Goal: Task Accomplishment & Management: Complete application form

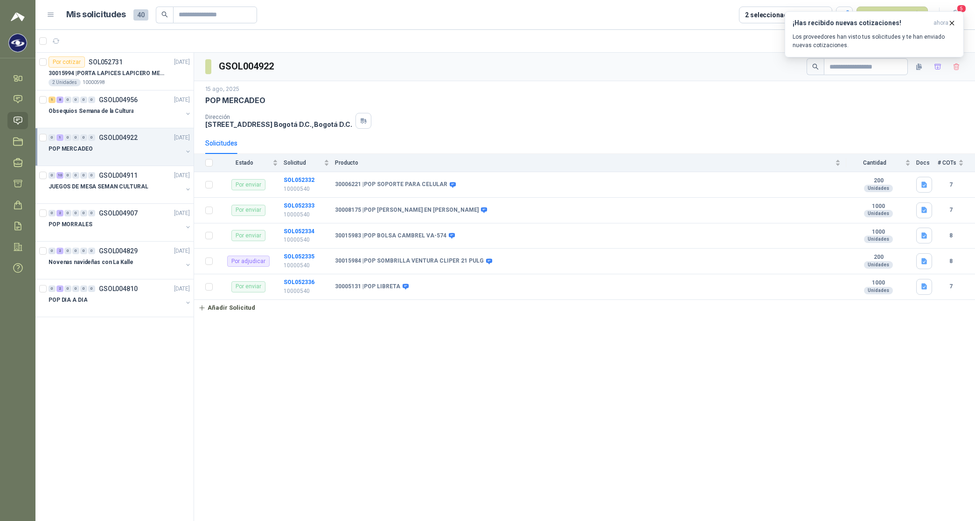
click at [595, 50] on article "1 - 7 de 7" at bounding box center [505, 41] width 940 height 22
click at [952, 25] on icon "button" at bounding box center [952, 23] width 8 height 8
click at [904, 16] on button "Nueva solicitud" at bounding box center [892, 15] width 71 height 17
click at [887, 56] on link "Solicitud grupal" at bounding box center [903, 53] width 79 height 16
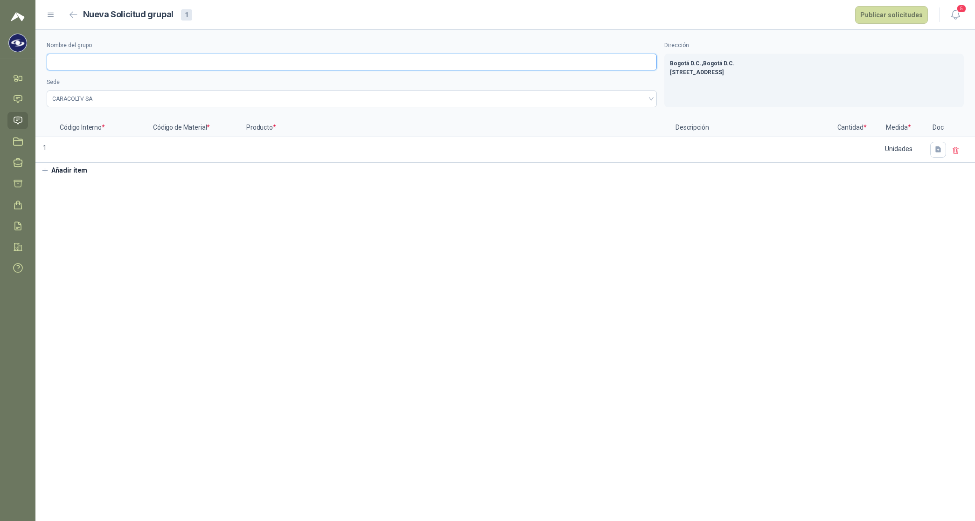
click at [108, 56] on input "Nombre del grupo" at bounding box center [352, 62] width 610 height 17
type input "*"
type input "**********"
click at [70, 150] on input at bounding box center [100, 147] width 91 height 18
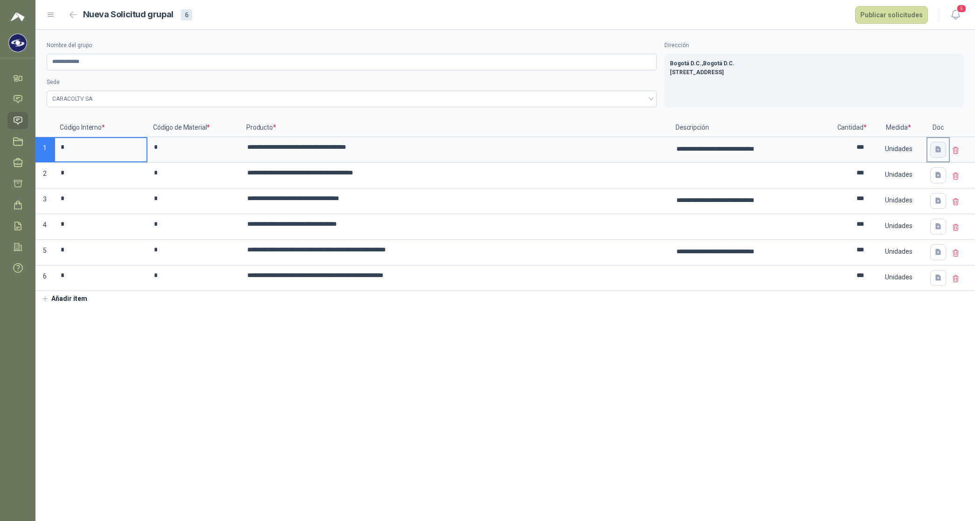
click at [939, 152] on icon "button" at bounding box center [939, 150] width 6 height 6
click at [890, 203] on icon at bounding box center [888, 207] width 8 height 8
click at [879, 332] on section "**********" at bounding box center [505, 275] width 940 height 491
click at [939, 176] on icon "button" at bounding box center [939, 175] width 6 height 6
click at [939, 203] on icon "button" at bounding box center [939, 201] width 6 height 6
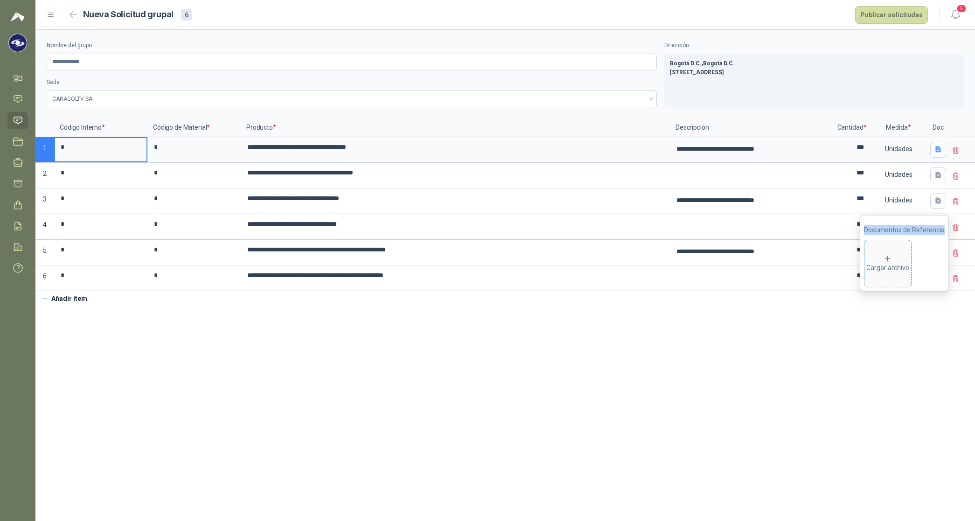
click at [903, 255] on div "Cargar archivo" at bounding box center [887, 264] width 43 height 19
click at [857, 364] on section "**********" at bounding box center [505, 275] width 940 height 491
click at [941, 255] on icon "button" at bounding box center [939, 252] width 6 height 6
click at [890, 304] on span "Cargar archivo" at bounding box center [888, 316] width 47 height 47
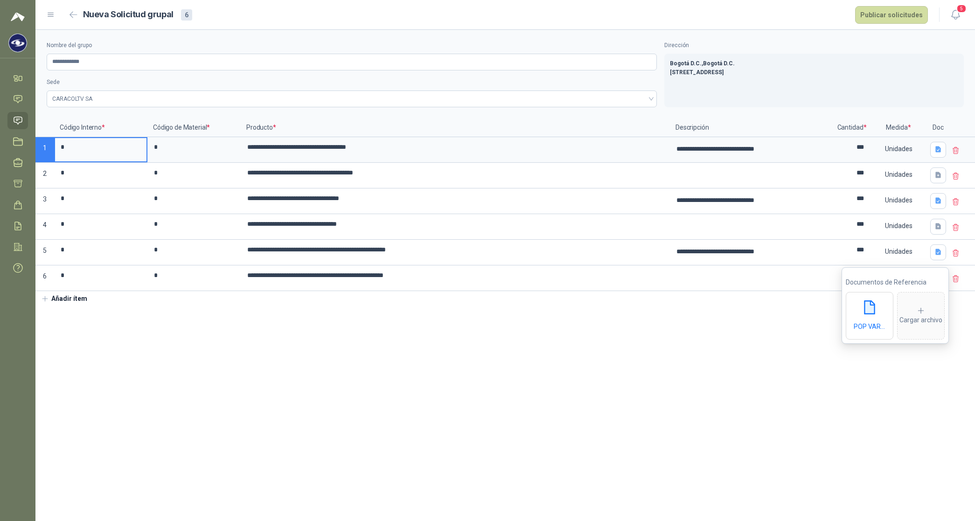
click at [695, 434] on section "**********" at bounding box center [505, 275] width 940 height 491
click at [887, 8] on button "Publicar solicitudes" at bounding box center [891, 15] width 73 height 18
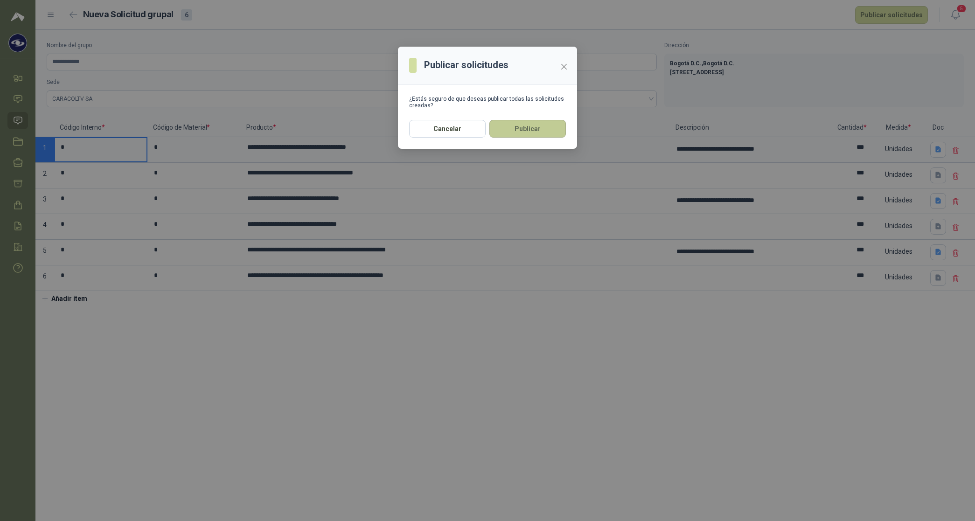
click at [563, 127] on button "Publicar" at bounding box center [527, 129] width 77 height 18
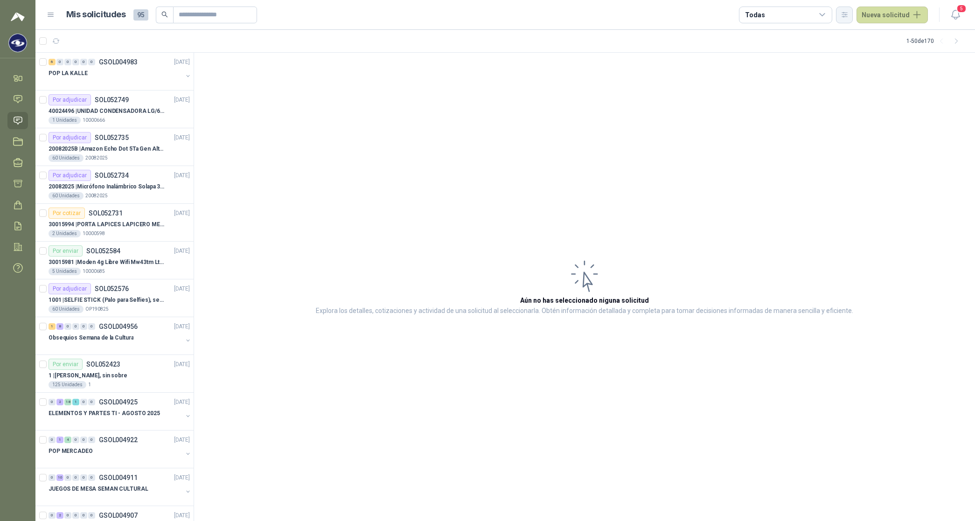
click at [845, 13] on icon "button" at bounding box center [844, 14] width 5 height 5
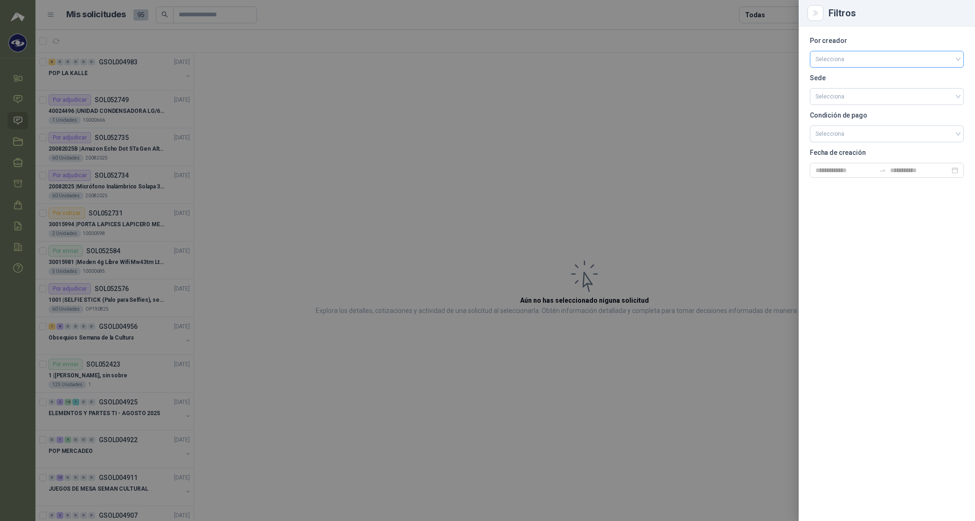
click at [844, 61] on input "search" at bounding box center [887, 58] width 143 height 14
click at [845, 107] on div "[PERSON_NAME]" at bounding box center [886, 109] width 139 height 10
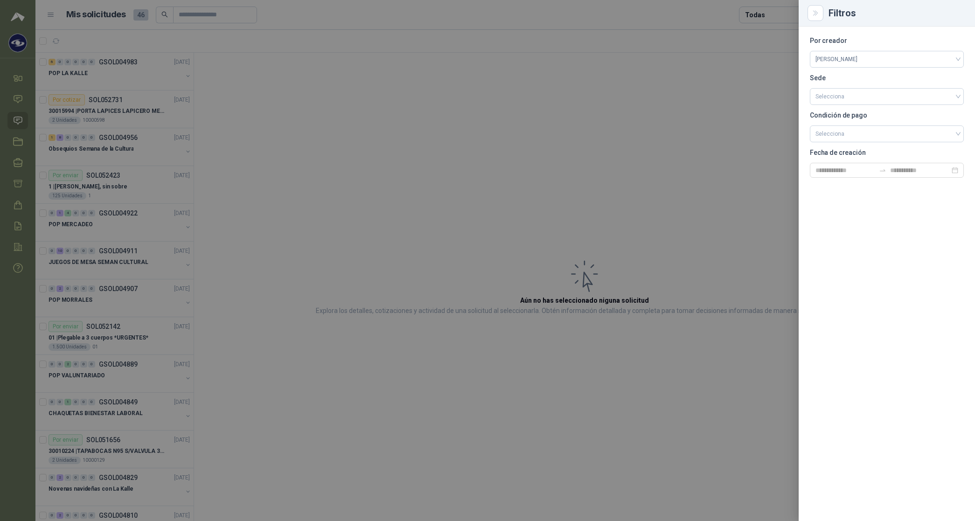
click at [765, 12] on div at bounding box center [487, 260] width 975 height 521
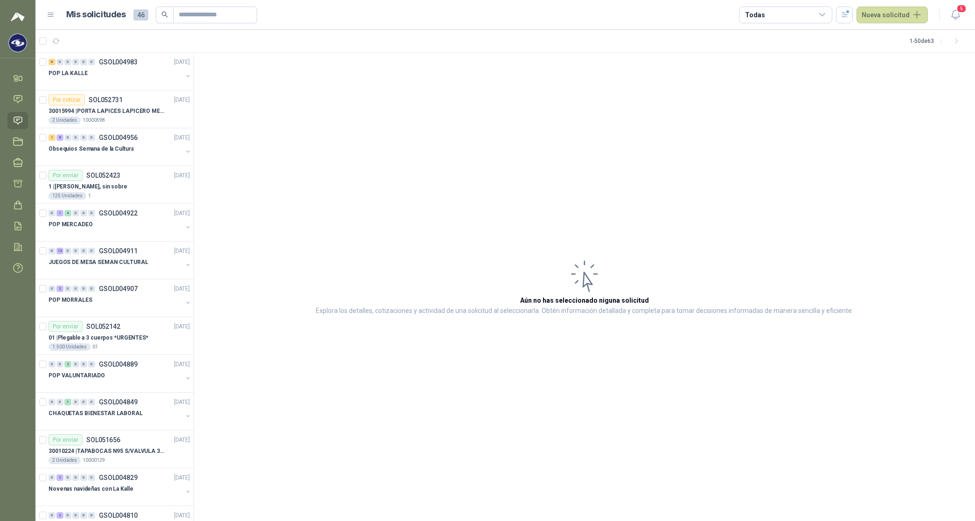
click at [765, 12] on div "Todas" at bounding box center [755, 15] width 20 height 10
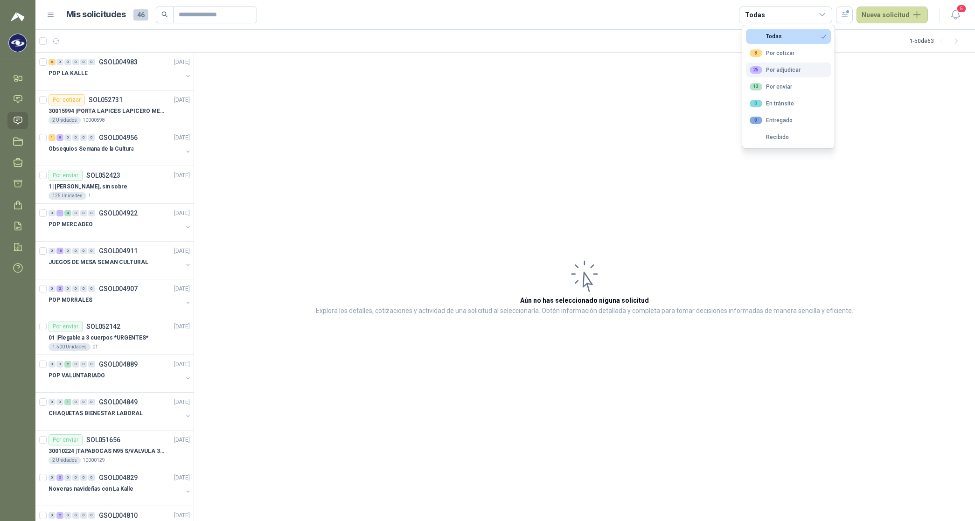
click at [792, 55] on div "8 Por cotizar" at bounding box center [772, 52] width 45 height 7
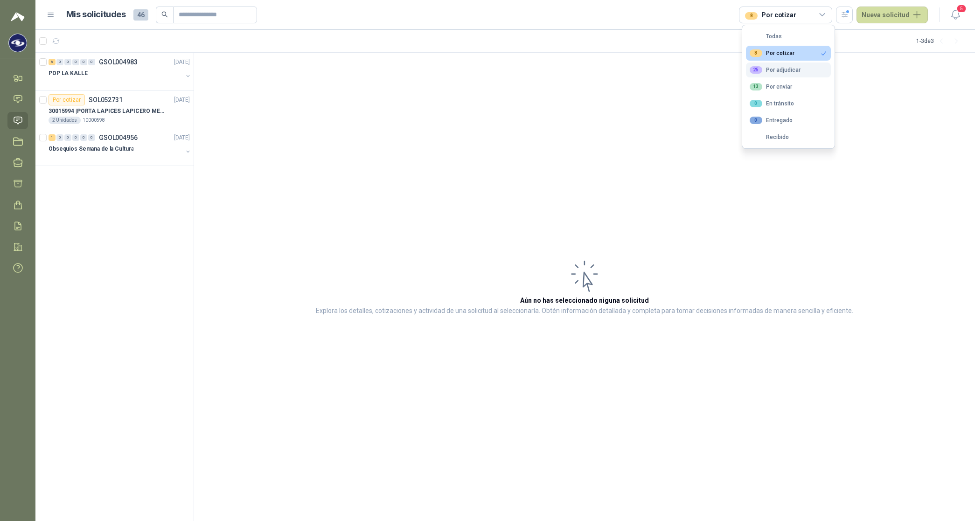
click at [789, 75] on button "25 Por adjudicar" at bounding box center [788, 70] width 85 height 15
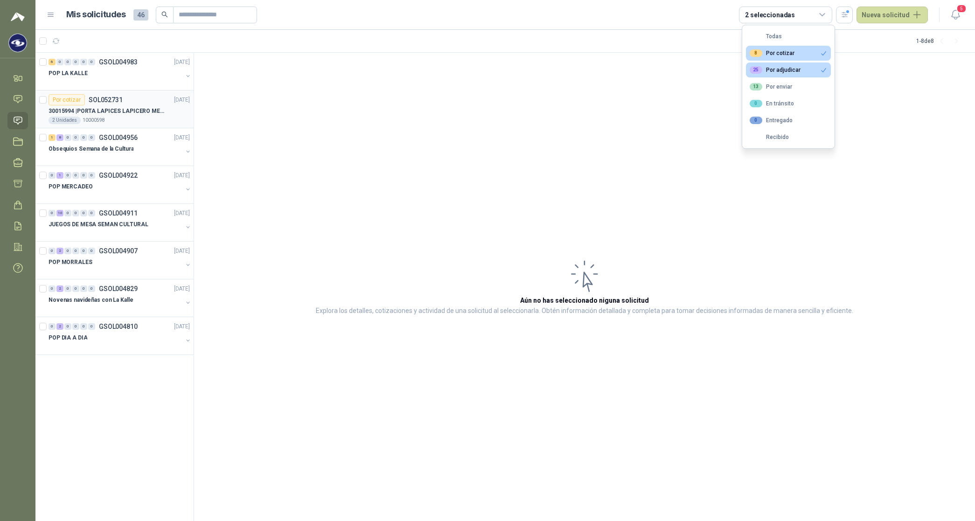
click at [113, 111] on p "30015994 | PORTA LAPICES LAPICERO METALICO MALLA. IGUALES A LOS DEL LIK ADJUNTO" at bounding box center [107, 111] width 116 height 9
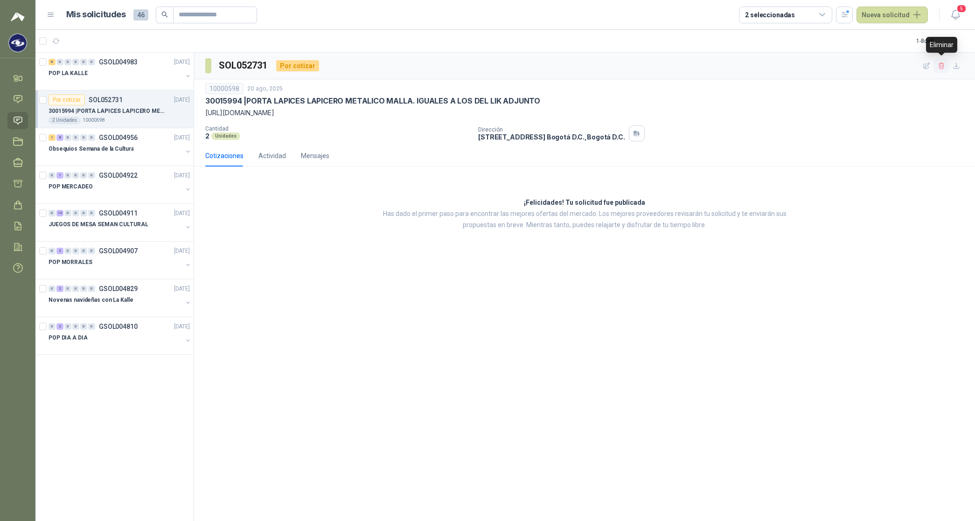
click at [943, 67] on icon "button" at bounding box center [942, 66] width 8 height 8
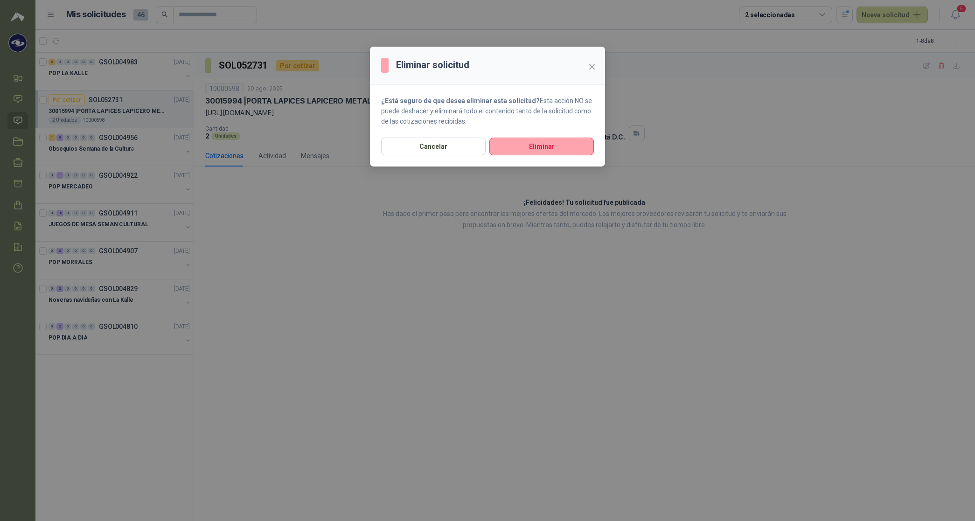
click at [565, 158] on div "Cancelar Eliminar" at bounding box center [487, 152] width 235 height 29
click at [564, 157] on div "Cancelar Eliminar" at bounding box center [487, 152] width 235 height 29
click at [571, 142] on button "Eliminar" at bounding box center [541, 147] width 105 height 18
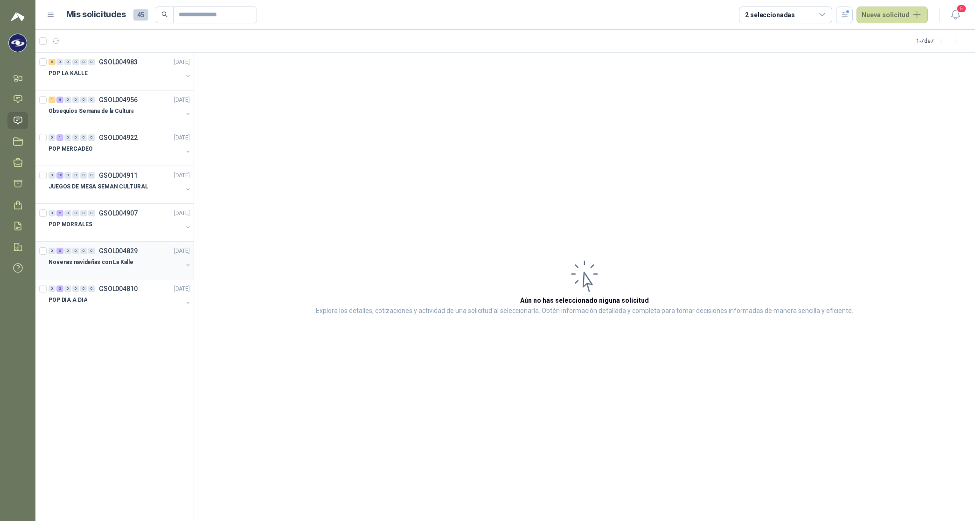
click at [98, 260] on p "Novenas navideñas con La Kalle" at bounding box center [91, 262] width 84 height 9
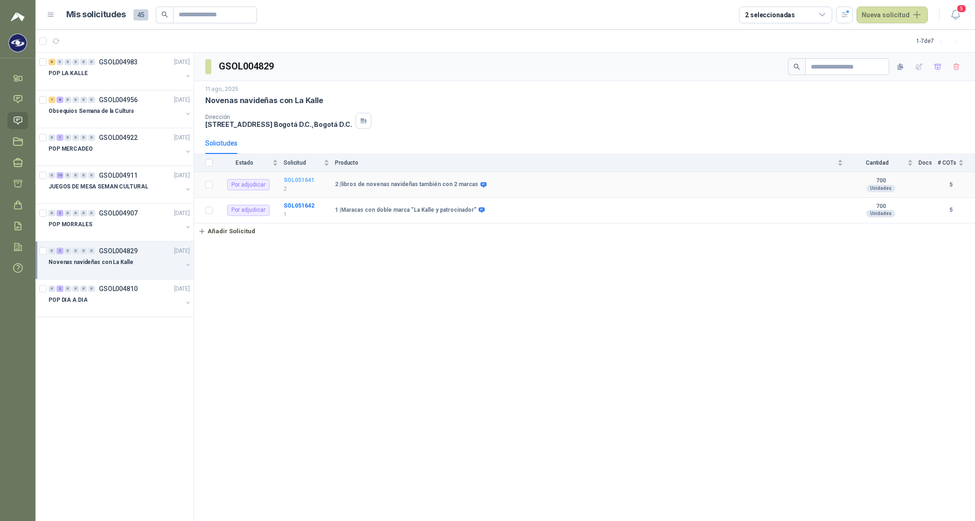
click at [307, 181] on b "SOL051641" at bounding box center [299, 180] width 31 height 7
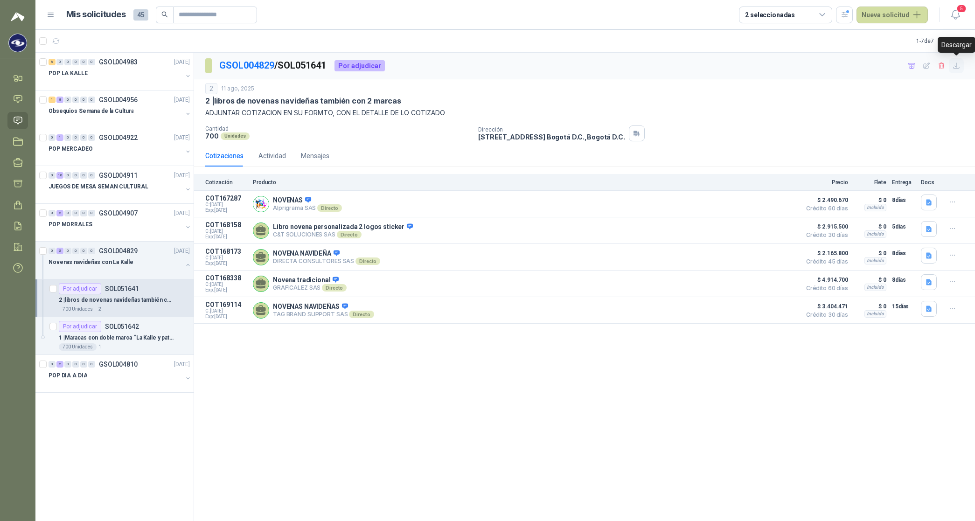
click at [957, 67] on icon "button" at bounding box center [957, 66] width 6 height 6
click at [110, 341] on p "1 | Maracas con doble marca “La Kalle y patrocinador”" at bounding box center [117, 338] width 116 height 9
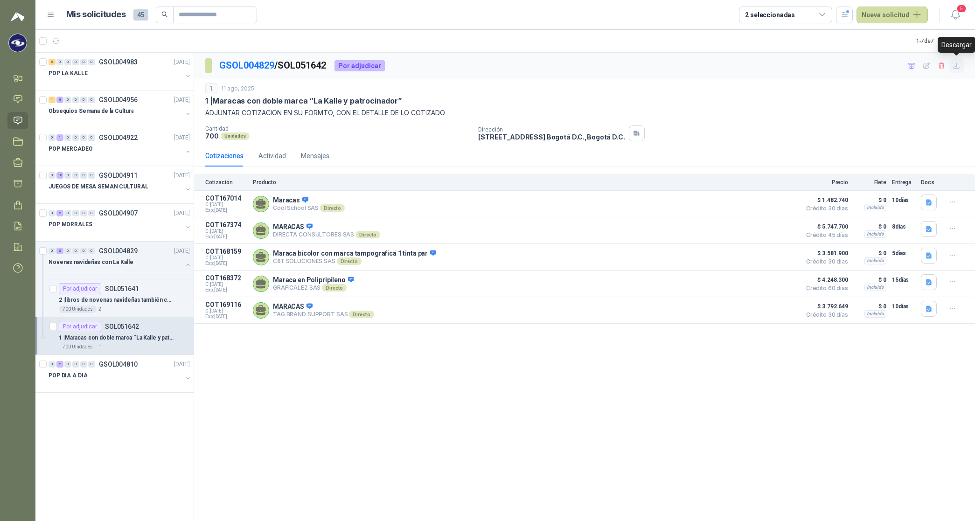
click at [955, 66] on icon "button" at bounding box center [957, 66] width 8 height 8
click at [394, 375] on div "GSOL004829 / SOL051642 Por adjudicar 1 11 ago, 2025 1 | Maracas con doble marca…" at bounding box center [584, 287] width 781 height 469
click at [103, 267] on div "Novenas navideñas con La Kalle" at bounding box center [116, 262] width 134 height 11
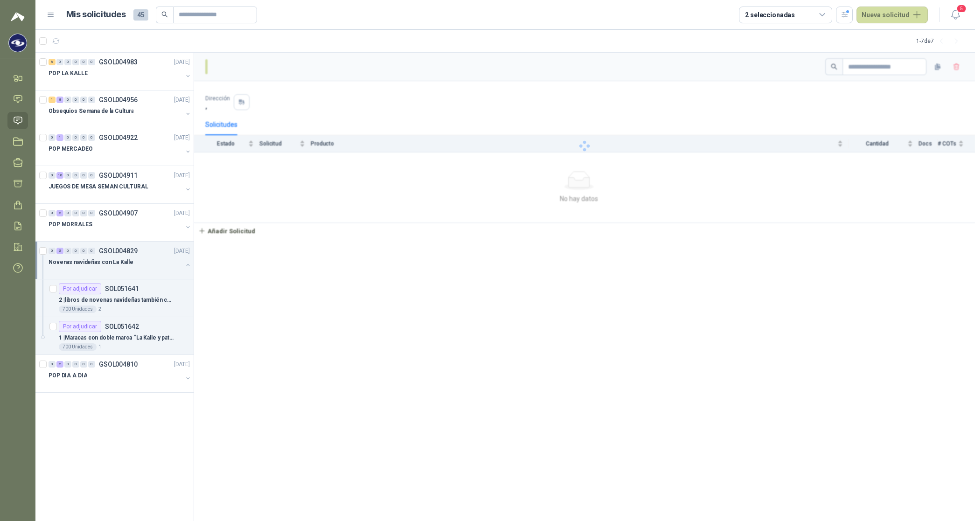
click at [103, 267] on div "Novenas navideñas con La Kalle" at bounding box center [116, 262] width 134 height 11
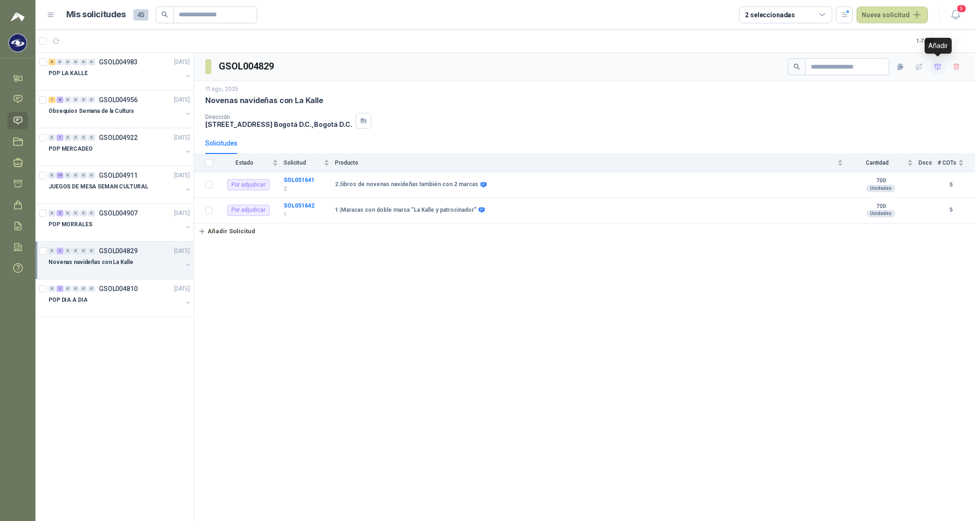
click at [940, 64] on icon "button" at bounding box center [938, 67] width 8 height 8
click at [18, 184] on icon at bounding box center [18, 184] width 10 height 10
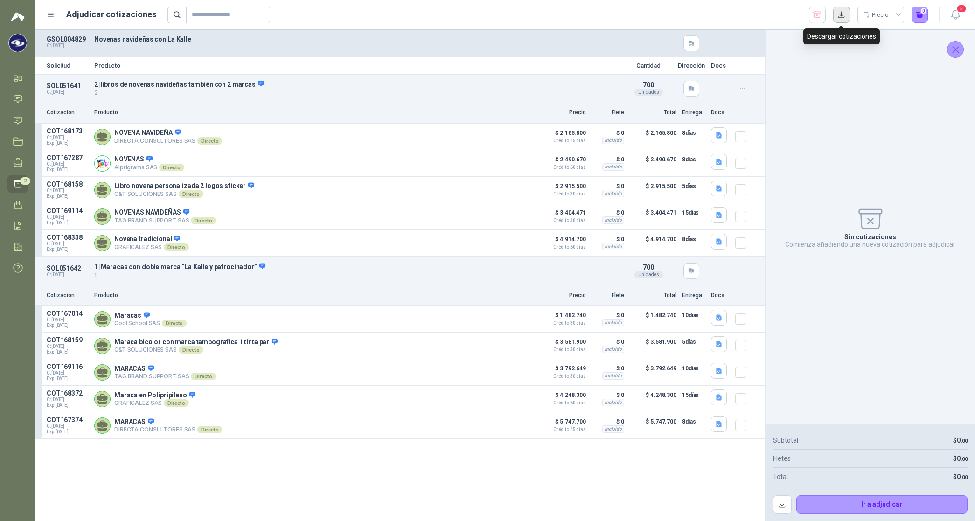
click at [842, 15] on button "button" at bounding box center [841, 15] width 17 height 17
click at [819, 13] on icon "button" at bounding box center [817, 14] width 9 height 9
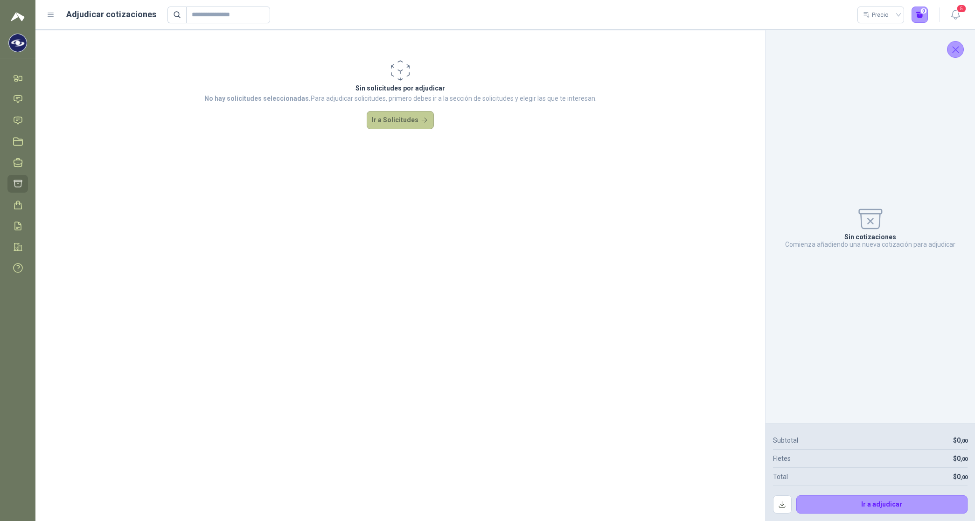
click at [418, 117] on button "Ir a Solicitudes" at bounding box center [400, 120] width 67 height 19
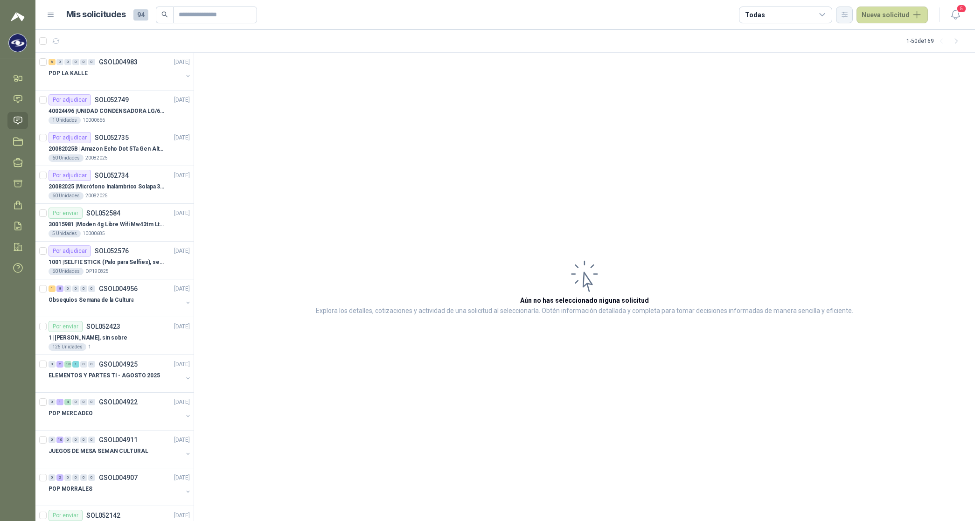
click at [842, 13] on button "button" at bounding box center [844, 15] width 17 height 17
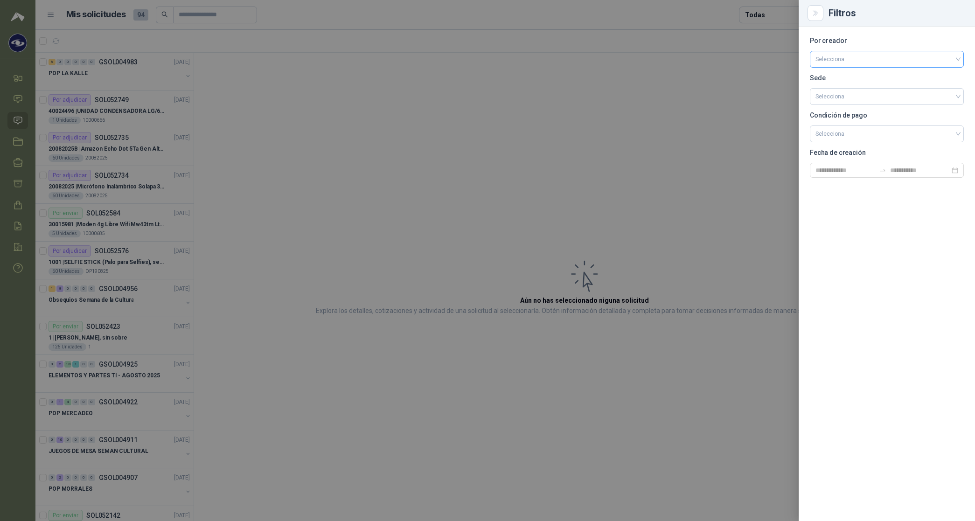
click at [831, 62] on input "search" at bounding box center [887, 58] width 143 height 14
click at [836, 110] on div "[PERSON_NAME]" at bounding box center [886, 109] width 139 height 10
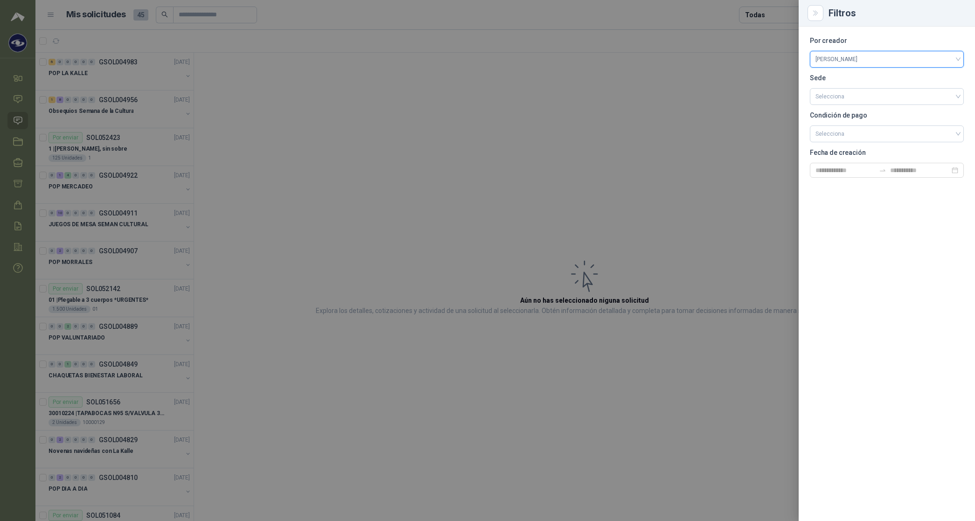
click at [771, 15] on div at bounding box center [487, 260] width 975 height 521
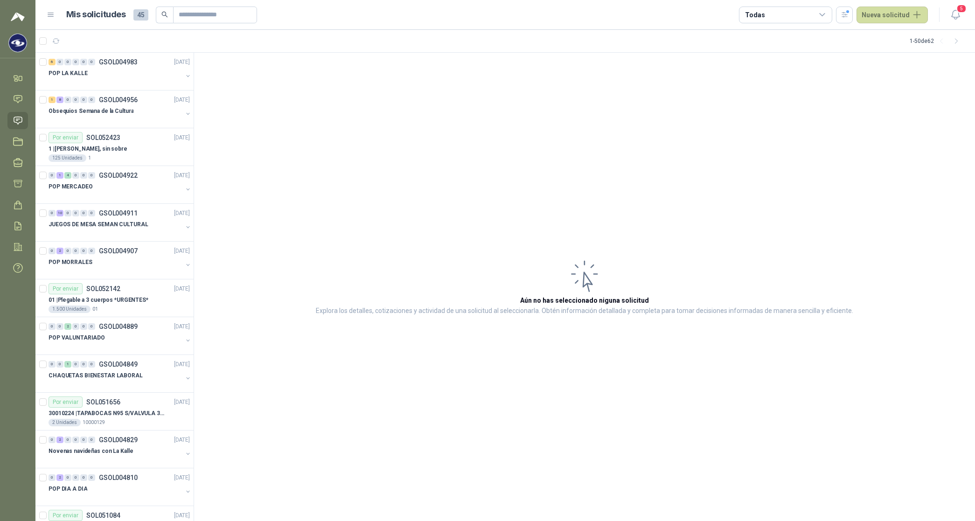
click at [771, 15] on div "Todas" at bounding box center [785, 15] width 93 height 17
drag, startPoint x: 771, startPoint y: 15, endPoint x: 782, endPoint y: 62, distance: 47.9
click at [778, 55] on div "7 Por cotizar" at bounding box center [772, 52] width 45 height 7
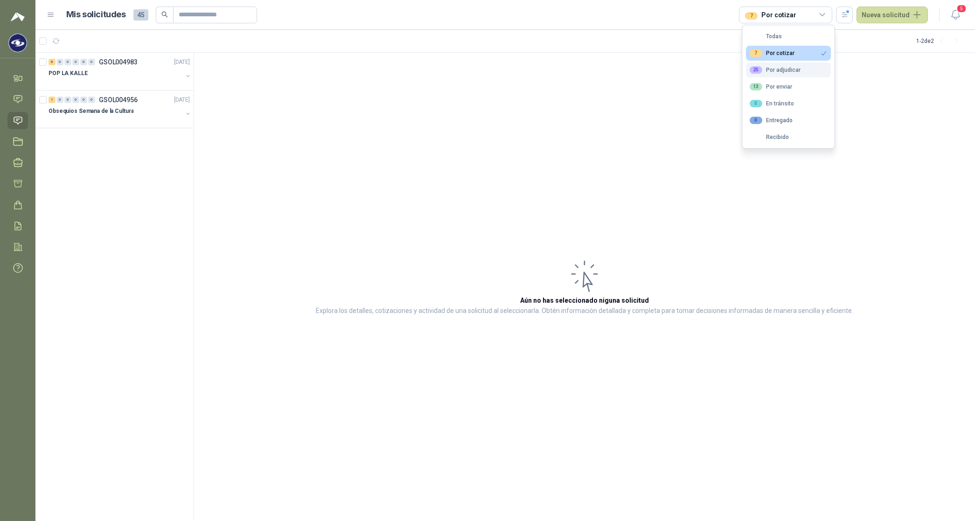
click at [784, 69] on div "25 Por adjudicar" at bounding box center [775, 69] width 51 height 7
